Goal: Task Accomplishment & Management: Use online tool/utility

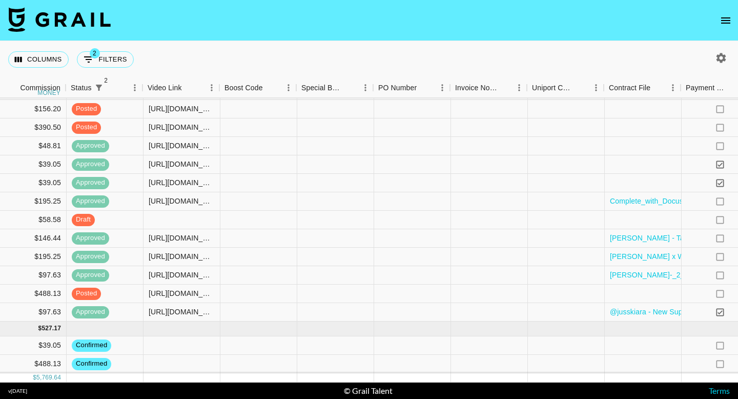
scroll to position [556, 895]
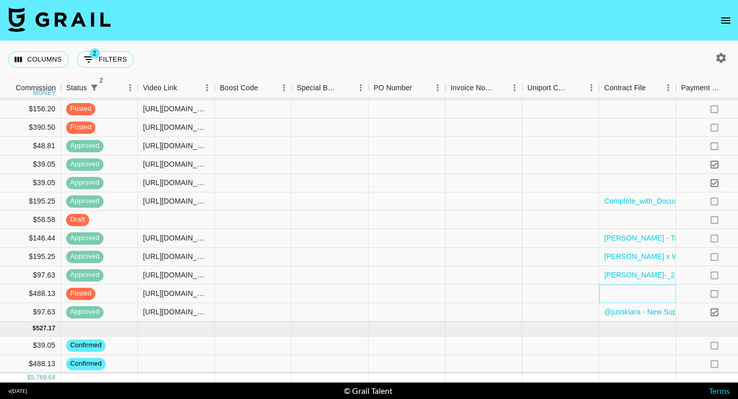
click at [623, 297] on div at bounding box center [637, 293] width 77 height 18
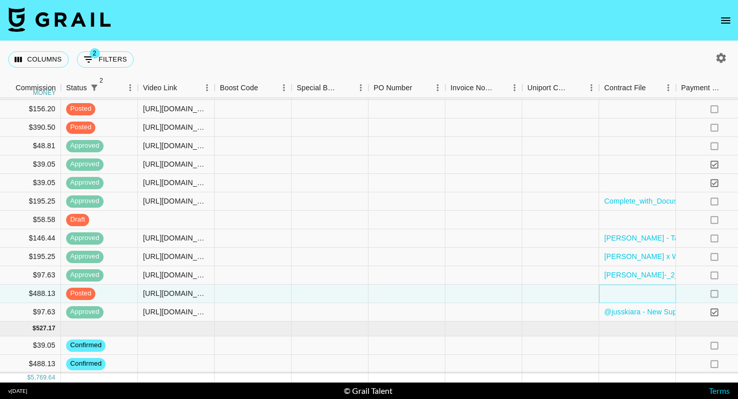
click at [623, 297] on div at bounding box center [637, 293] width 77 height 18
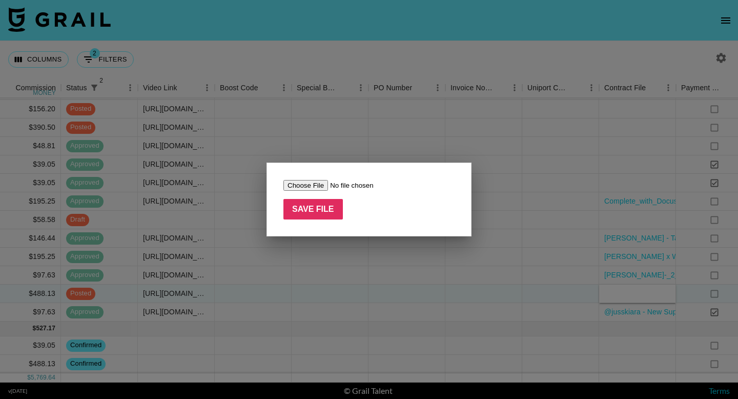
click at [314, 185] on input "file" at bounding box center [348, 185] width 130 height 11
type input "C:\fakepath\Content Creator Agreement with [PERSON_NAME] - Matrix (Matrix Squad…"
click at [288, 214] on input "Save File" at bounding box center [312, 209] width 59 height 21
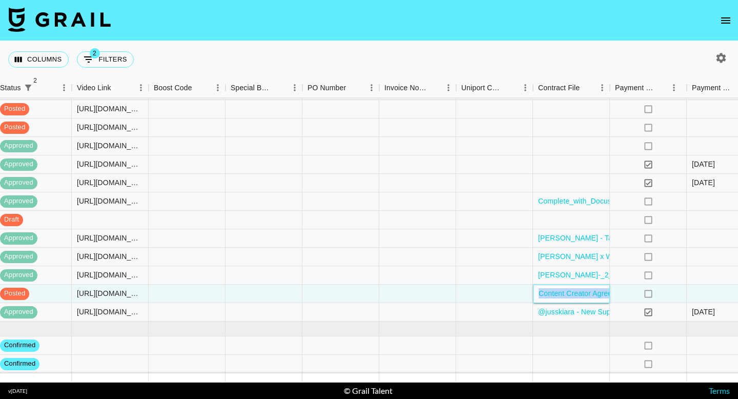
scroll to position [556, 1105]
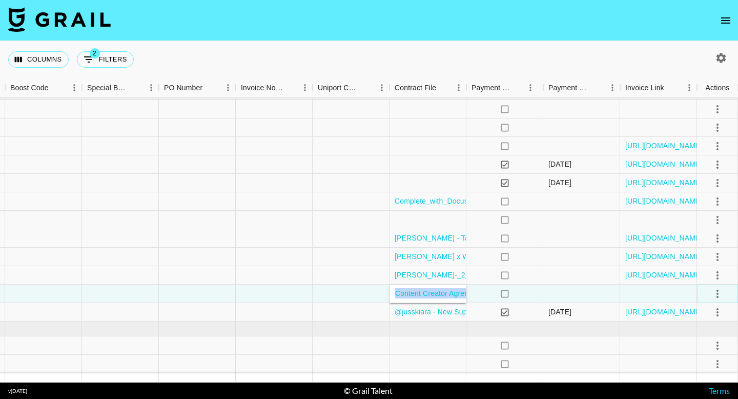
click at [720, 293] on icon "select merge strategy" at bounding box center [717, 294] width 12 height 12
click at [695, 267] on div "Approve" at bounding box center [695, 272] width 31 height 12
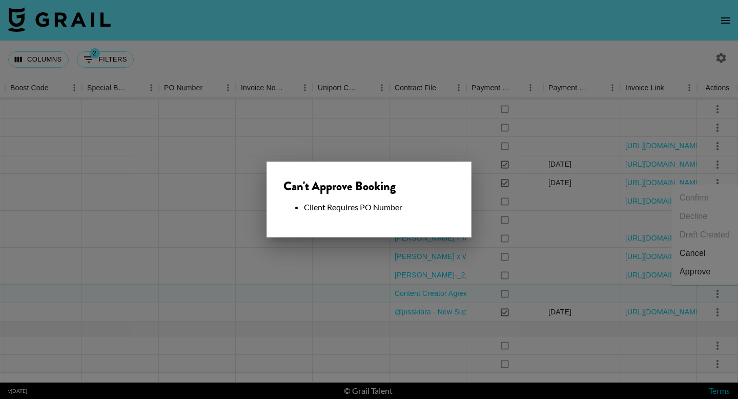
click at [446, 296] on div at bounding box center [369, 199] width 738 height 399
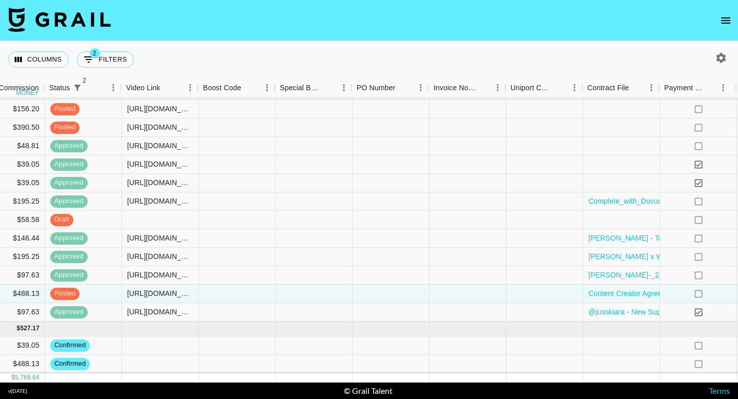
scroll to position [556, 912]
click at [380, 297] on div at bounding box center [390, 293] width 77 height 18
click at [453, 290] on div at bounding box center [467, 293] width 77 height 18
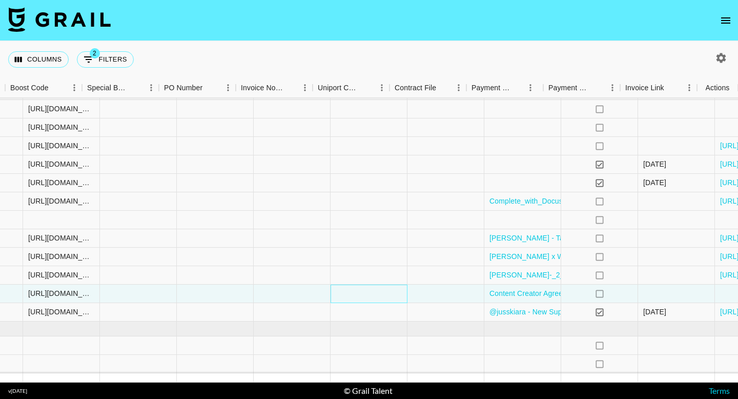
scroll to position [556, 1105]
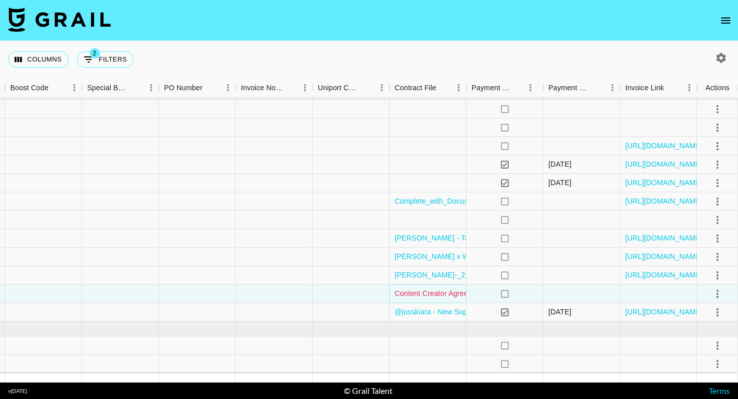
click at [445, 295] on link "Content Creator Agreement with [PERSON_NAME] - Matrix (Matrix Squad, Always On …" at bounding box center [575, 293] width 360 height 10
click at [277, 295] on div at bounding box center [274, 293] width 77 height 18
click at [257, 257] on textarea at bounding box center [292, 262] width 105 height 47
paste textarea "OFL012500689"
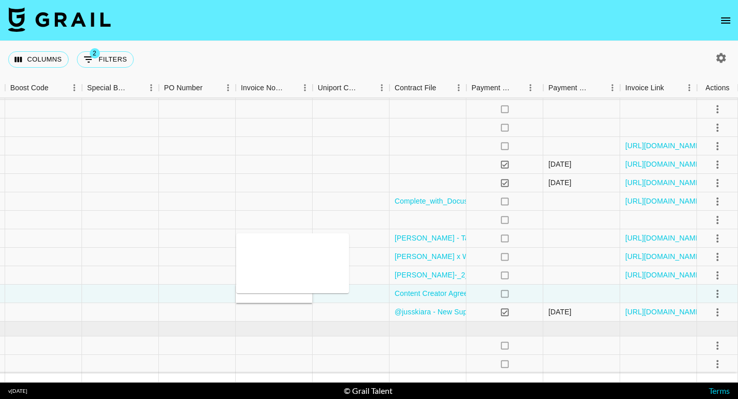
type textarea "OFL012500689"
drag, startPoint x: 257, startPoint y: 257, endPoint x: 287, endPoint y: 2, distance: 257.5
click at [298, 290] on div "OFL012500689" at bounding box center [274, 293] width 77 height 18
click at [287, 264] on textarea "OFL012500689" at bounding box center [292, 262] width 105 height 47
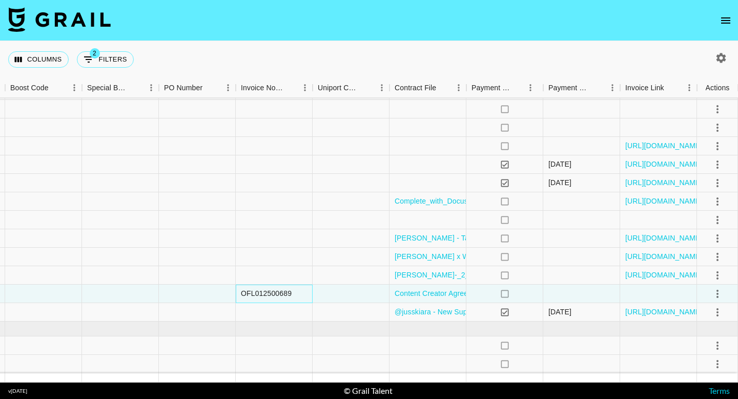
click at [301, 294] on div "OFL012500689" at bounding box center [274, 293] width 77 height 18
click at [280, 271] on textarea "OFL012500689" at bounding box center [292, 262] width 105 height 47
paste textarea "IC-56867"
click at [298, 248] on textarea "OFL012500689IC-56867" at bounding box center [292, 262] width 105 height 47
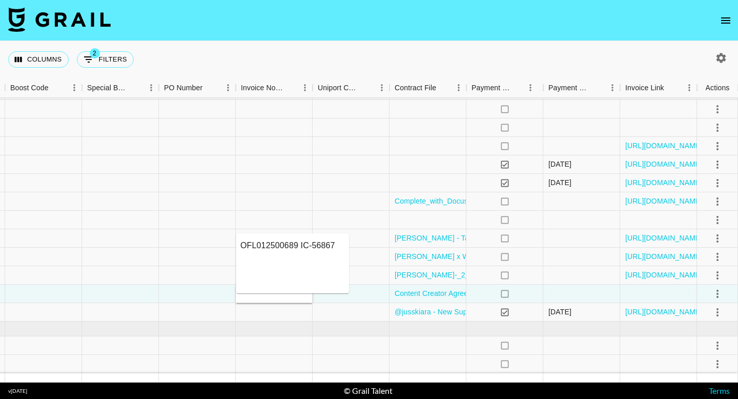
type textarea "OFL012500689 IC-56867"
click at [317, 200] on div at bounding box center [351, 201] width 77 height 18
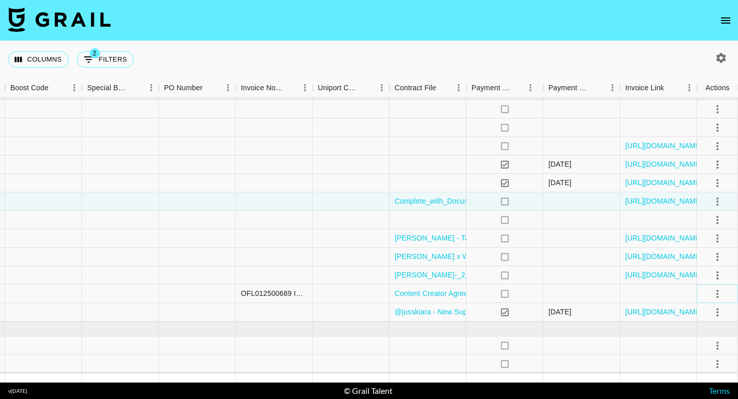
click at [723, 291] on icon "select merge strategy" at bounding box center [717, 294] width 12 height 12
click at [694, 271] on div "Approve" at bounding box center [695, 272] width 31 height 12
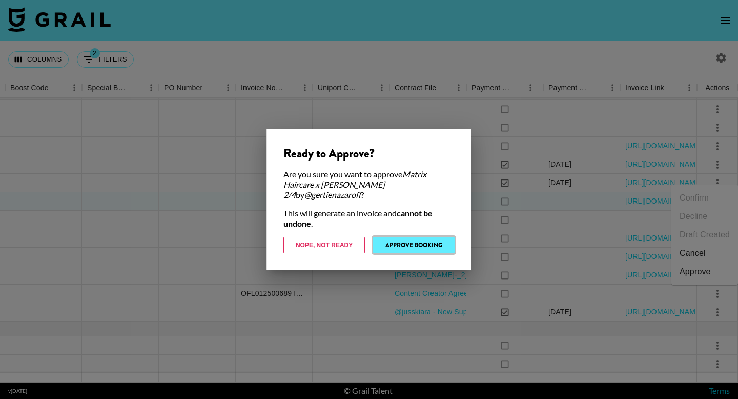
click at [397, 241] on button "Approve Booking" at bounding box center [414, 245] width 82 height 16
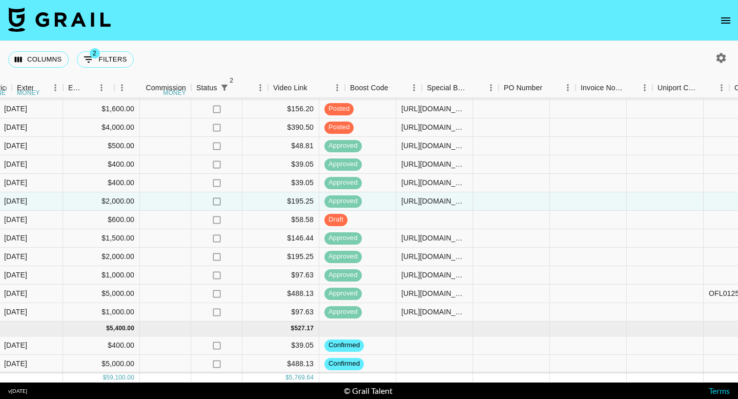
scroll to position [556, 490]
